Goal: Information Seeking & Learning: Find specific page/section

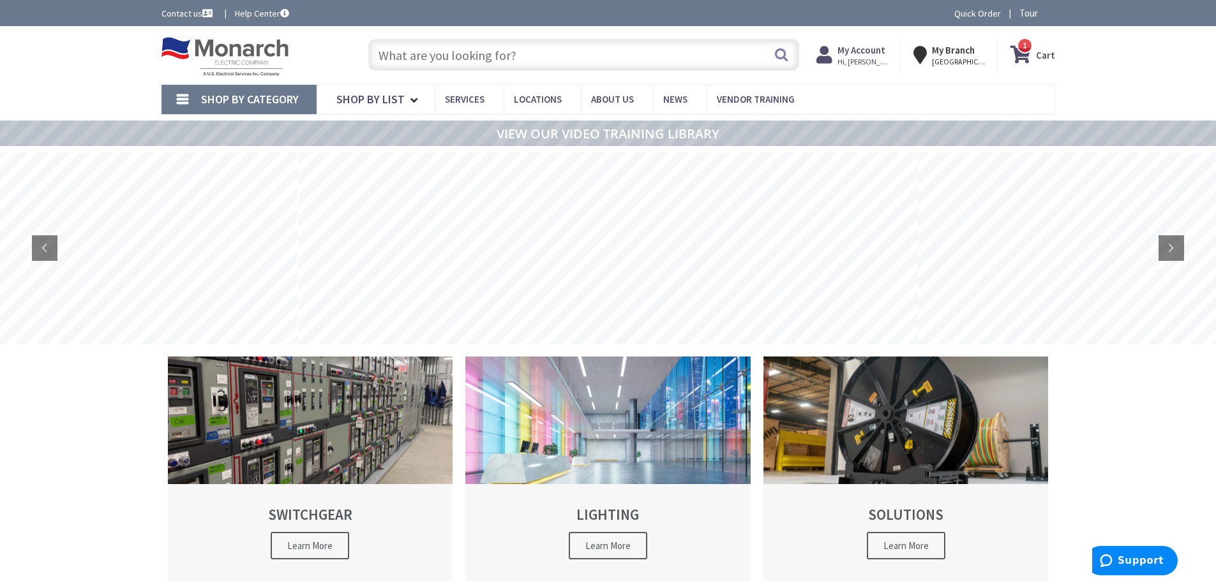
click at [535, 59] on input "text" at bounding box center [583, 55] width 431 height 32
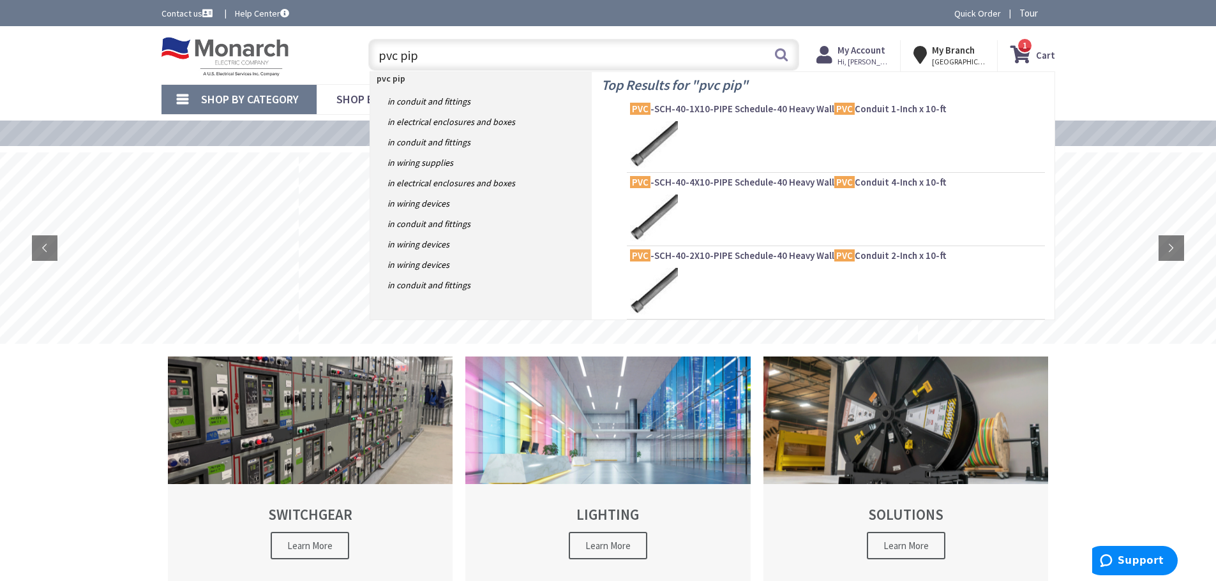
type input "pvc pipe"
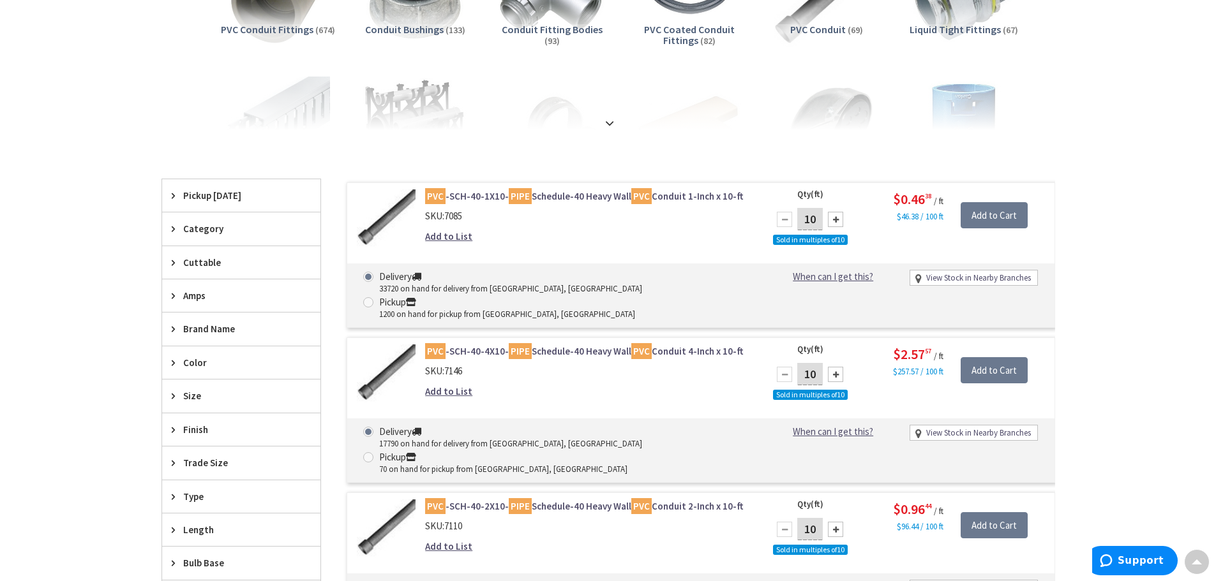
click at [175, 397] on icon at bounding box center [177, 396] width 10 height 10
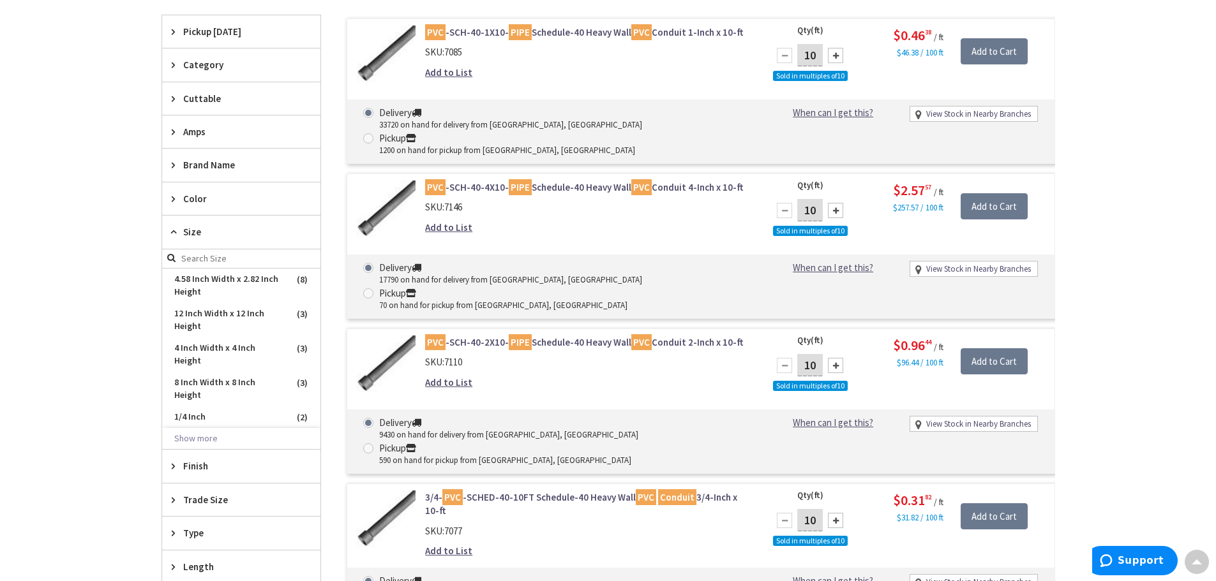
scroll to position [449, 0]
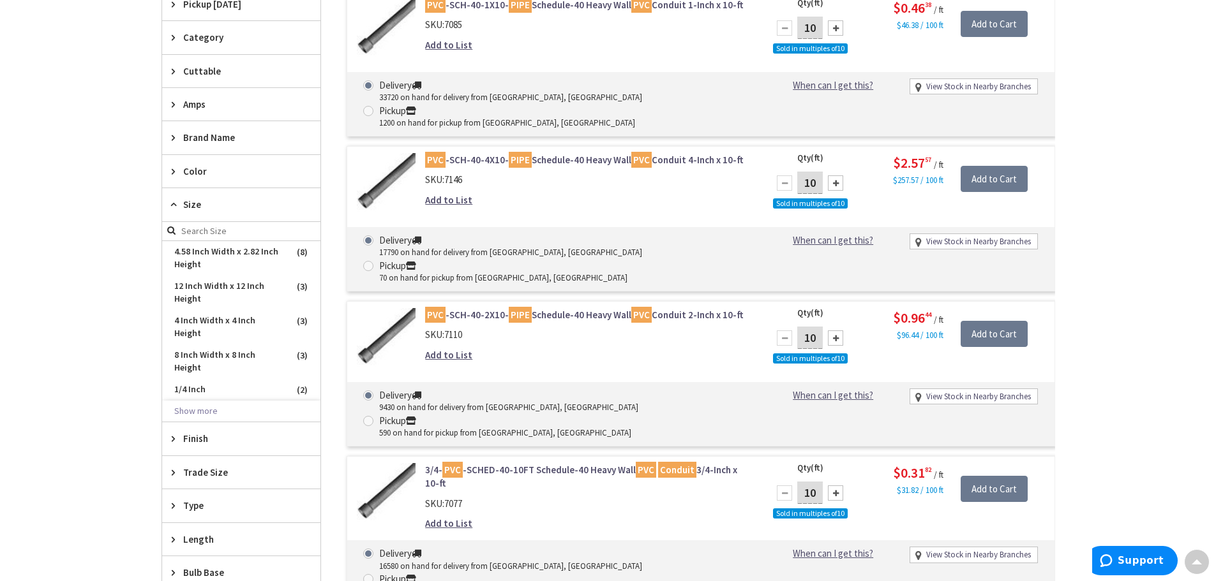
click at [175, 469] on icon at bounding box center [177, 473] width 10 height 10
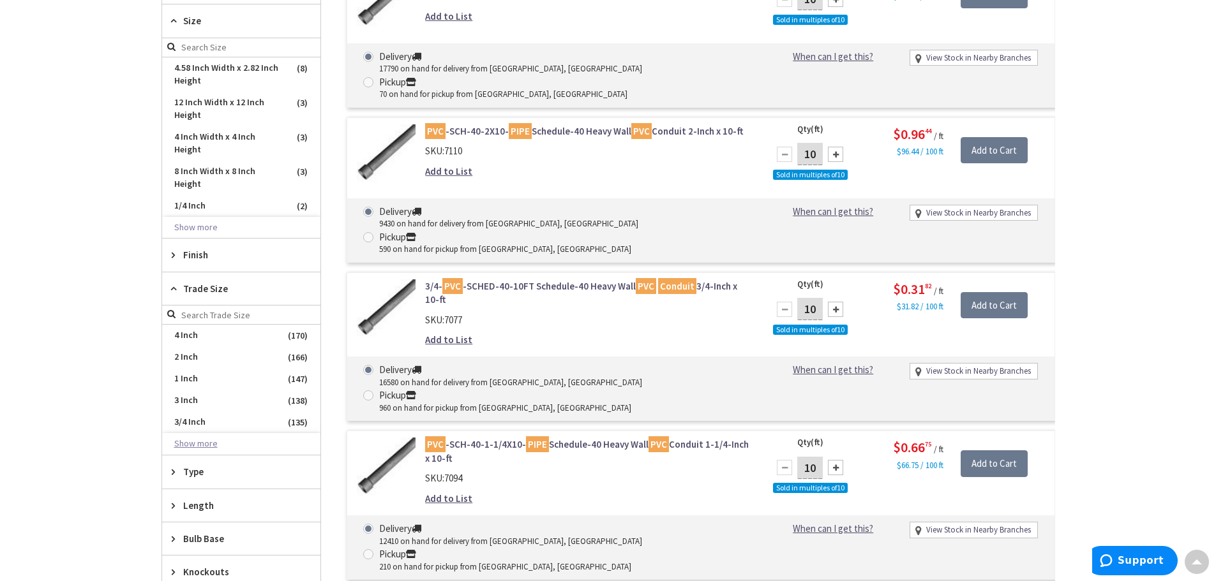
scroll to position [640, 0]
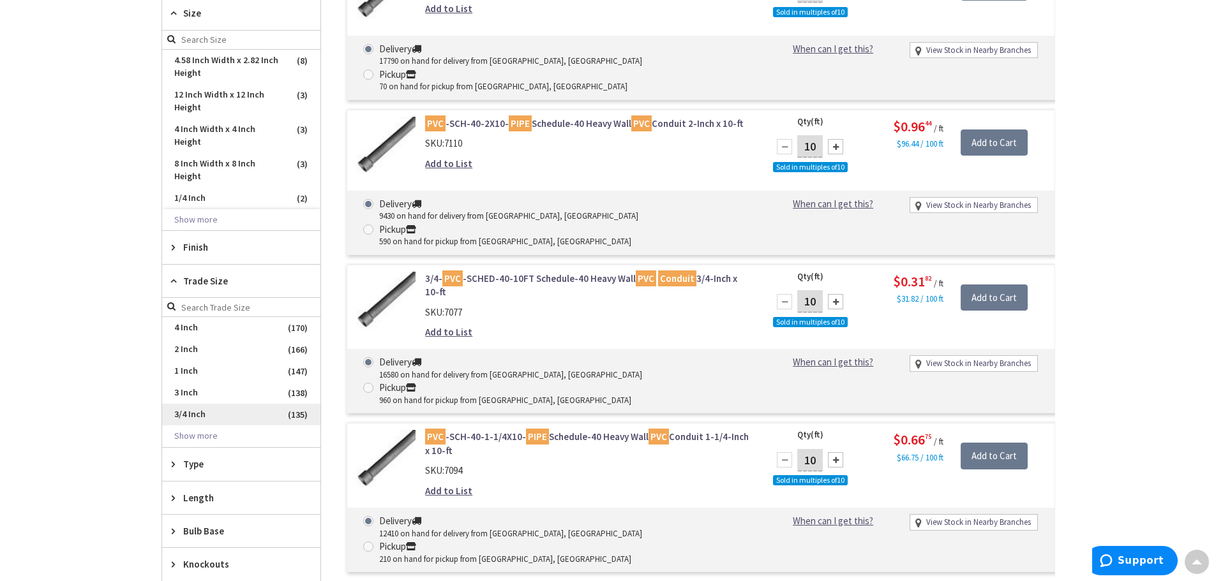
click at [193, 414] on span "3/4 Inch" at bounding box center [241, 415] width 158 height 22
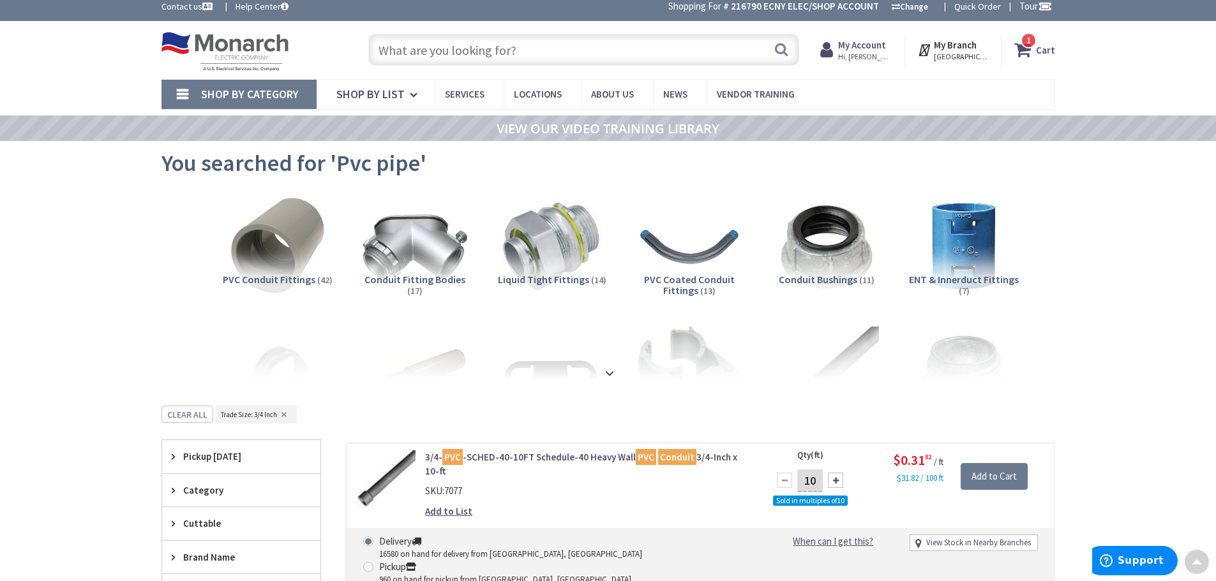
scroll to position [0, 0]
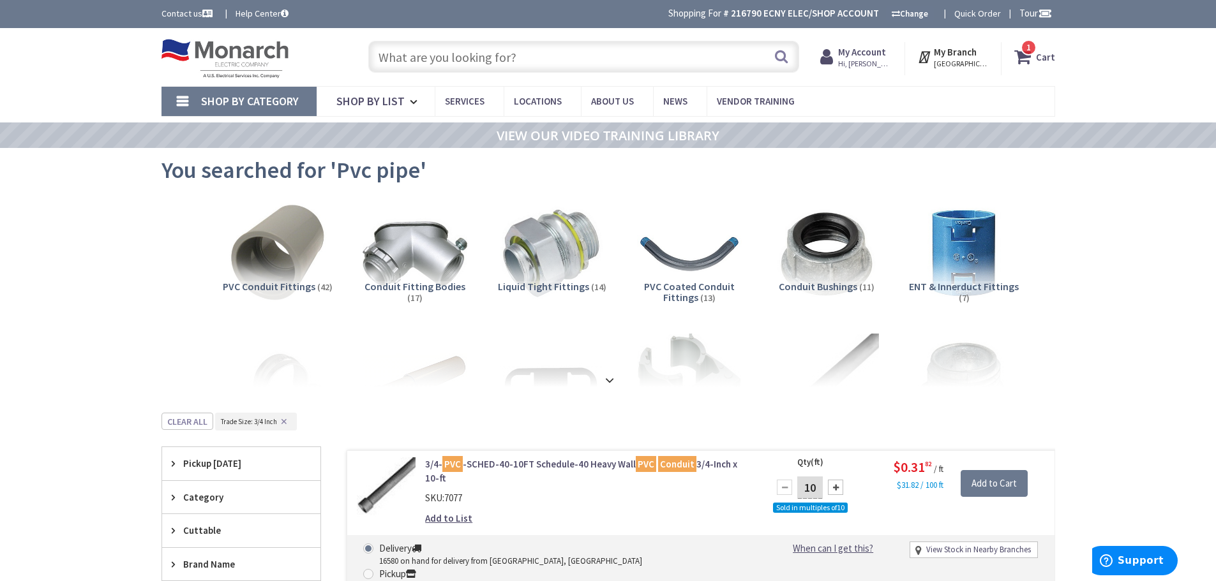
click at [571, 63] on input "text" at bounding box center [583, 57] width 431 height 32
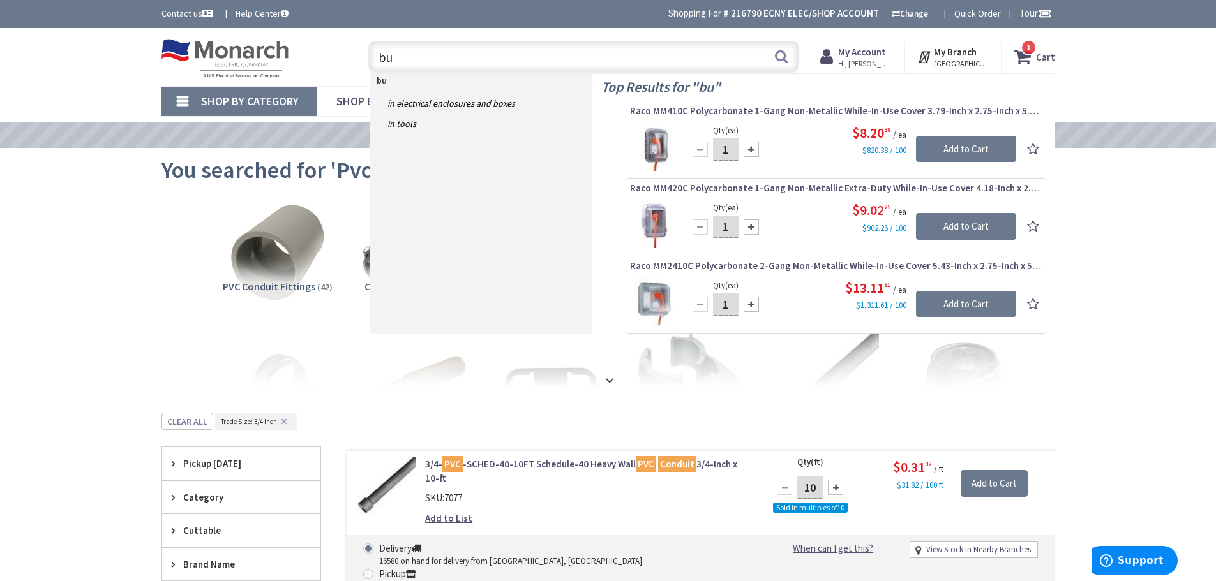
type input "b"
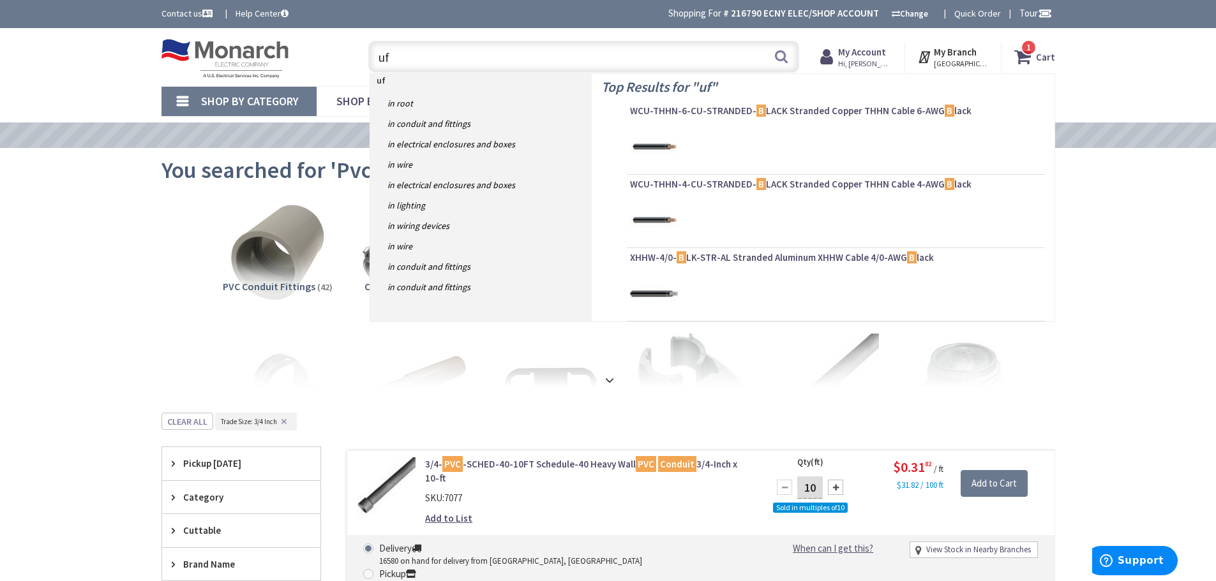
type input "uf"
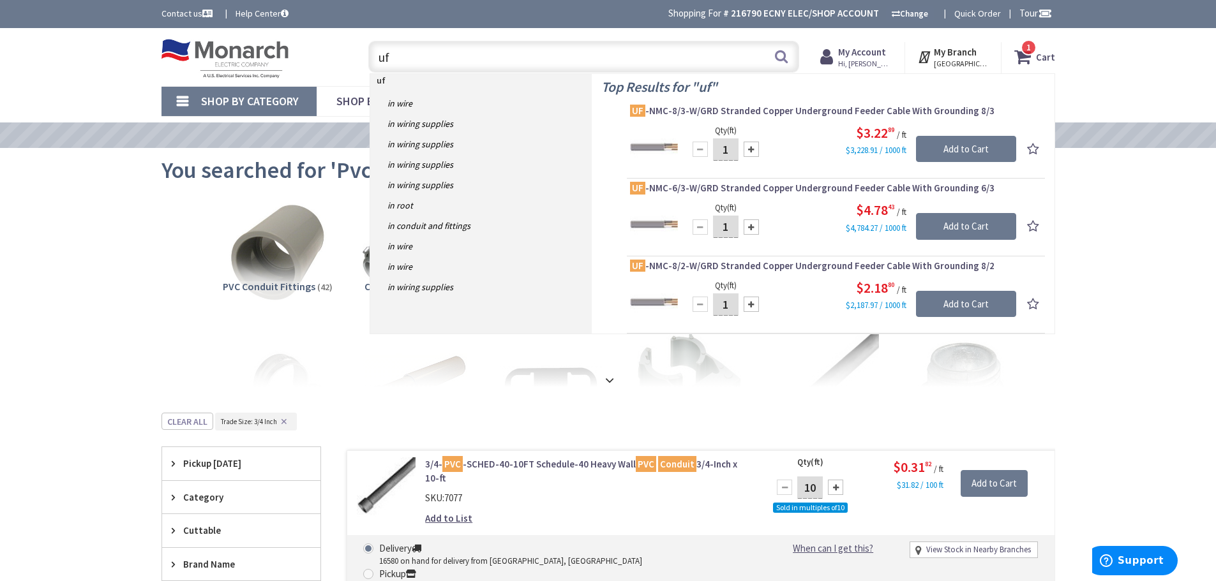
click at [728, 50] on input "uf" at bounding box center [583, 57] width 431 height 32
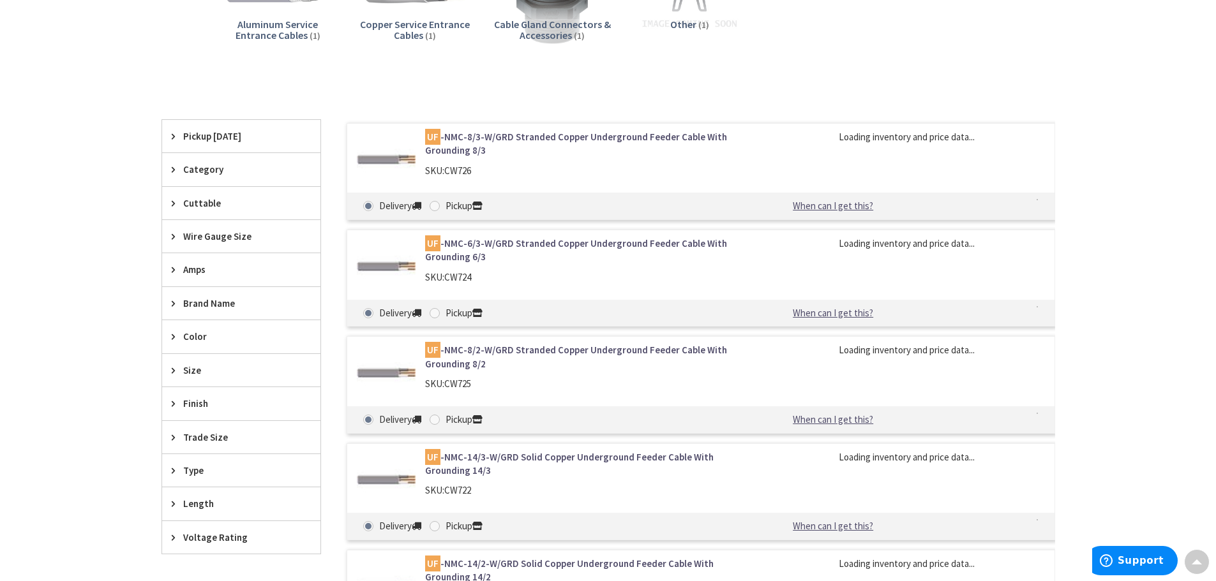
scroll to position [447, 0]
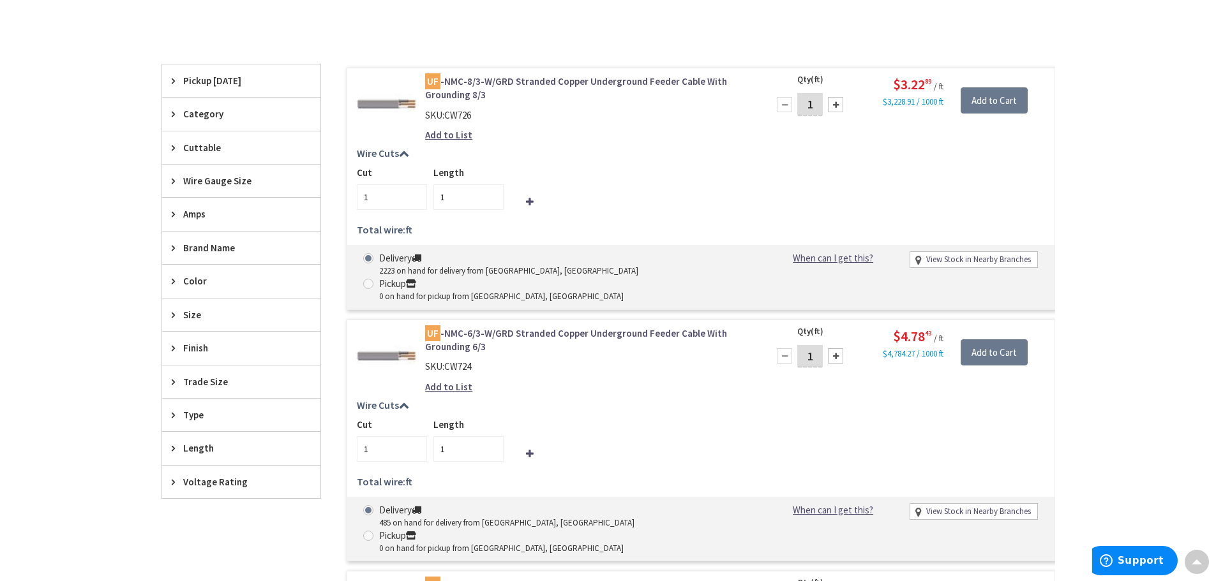
click at [174, 183] on icon at bounding box center [177, 181] width 10 height 10
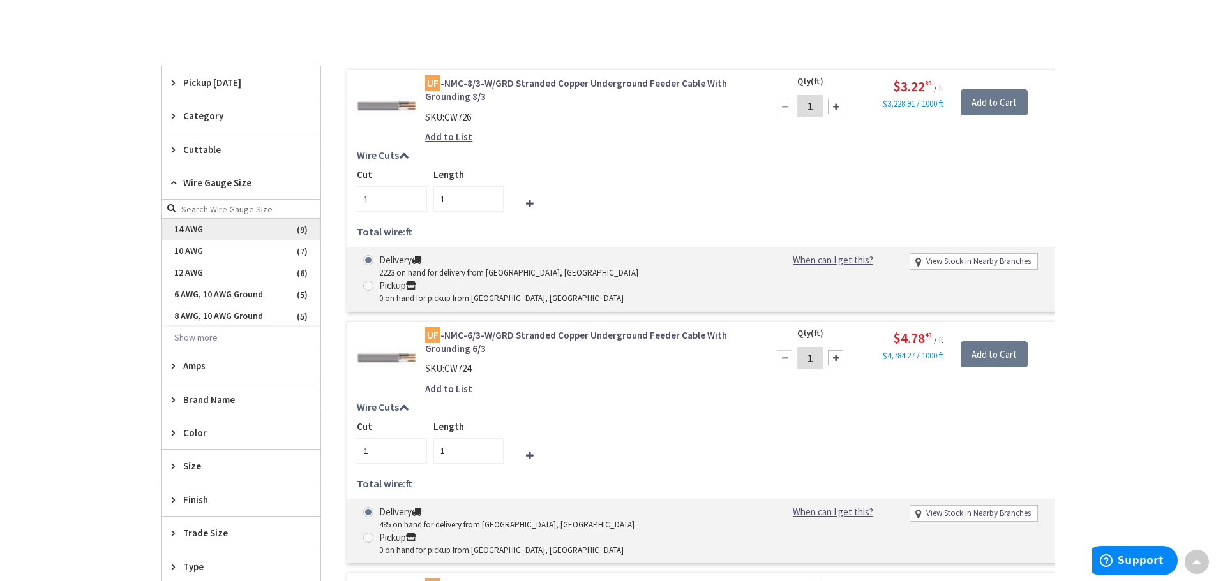
scroll to position [449, 0]
click at [186, 232] on span "14 AWG" at bounding box center [241, 228] width 158 height 22
